Goal: Download file/media

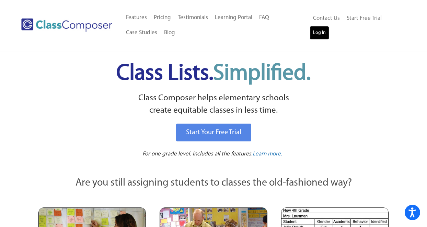
click at [323, 33] on link "Log In" at bounding box center [319, 33] width 20 height 14
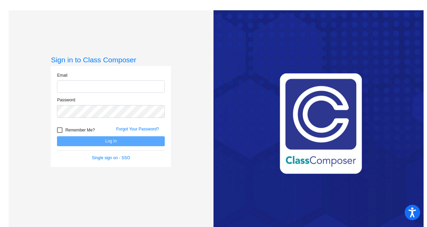
type input "[EMAIL_ADDRESS][PERSON_NAME][DOMAIN_NAME]"
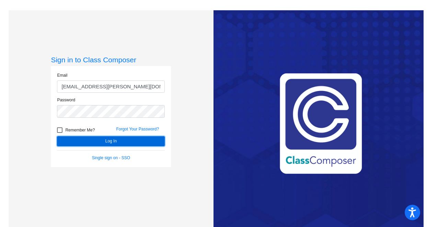
click at [121, 143] on button "Log In" at bounding box center [111, 141] width 108 height 10
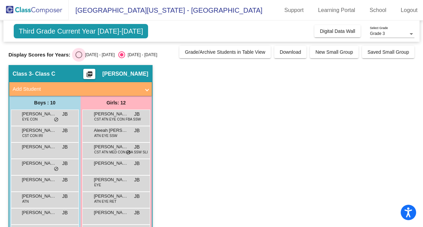
click at [79, 54] on div "Select an option" at bounding box center [78, 54] width 7 height 7
click at [79, 58] on input "[DATE] - [DATE]" at bounding box center [79, 58] width 0 height 0
radio input "true"
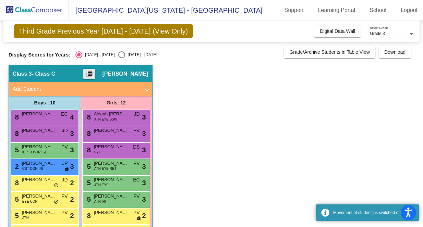
click at [94, 74] on mat-icon "picture_as_pdf" at bounding box center [89, 76] width 8 height 10
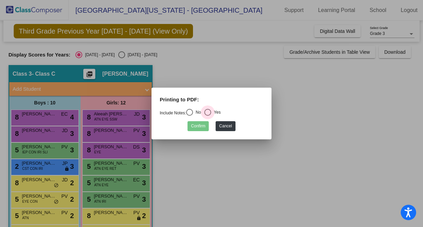
click at [211, 115] on div "Select an option" at bounding box center [207, 112] width 7 height 7
click at [208, 116] on input "Yes" at bounding box center [207, 116] width 0 height 0
radio input "true"
click at [206, 127] on button "Confirm" at bounding box center [198, 126] width 21 height 10
